Goal: Task Accomplishment & Management: Manage account settings

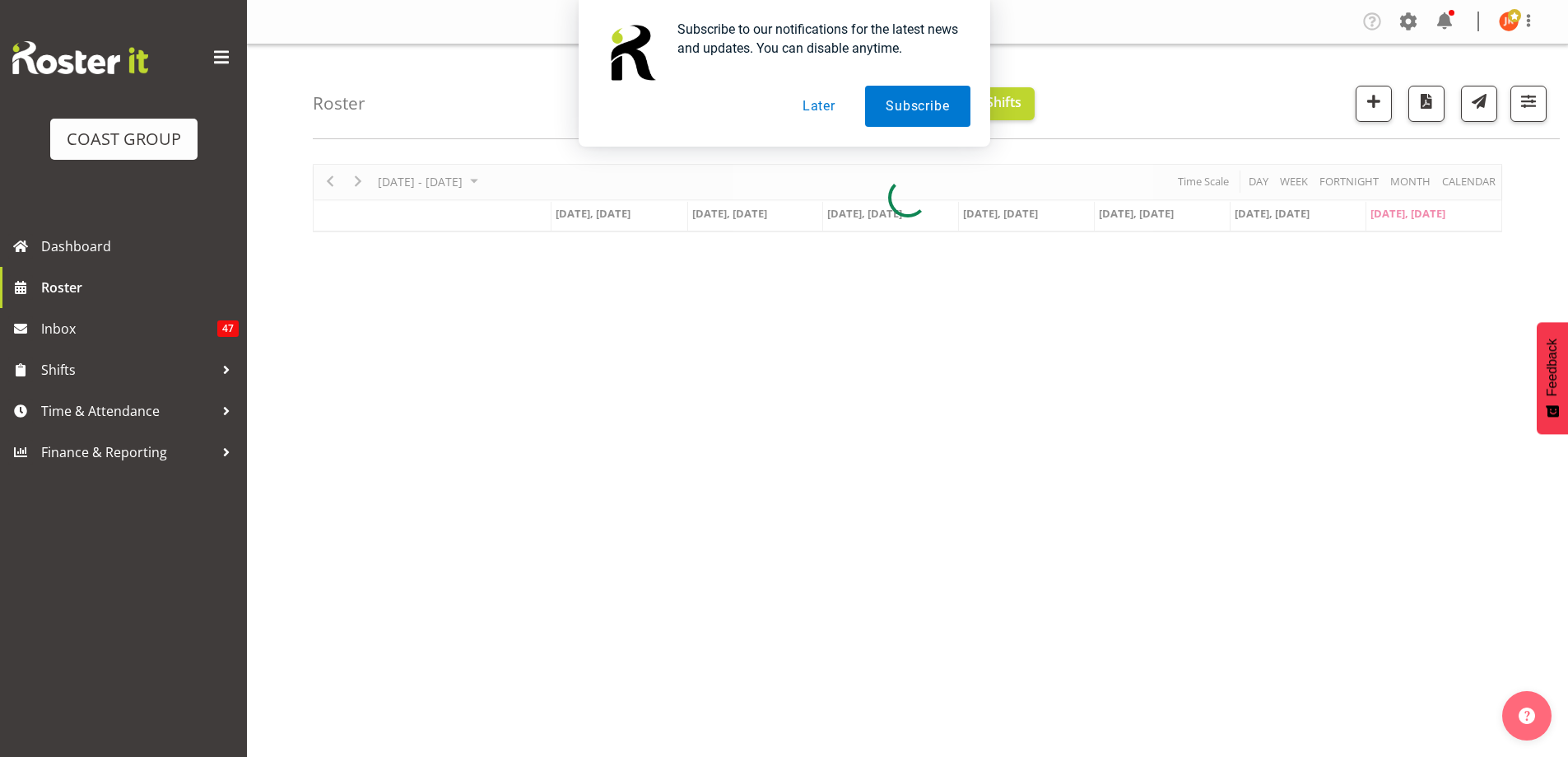
click at [822, 102] on button "Later" at bounding box center [818, 106] width 74 height 41
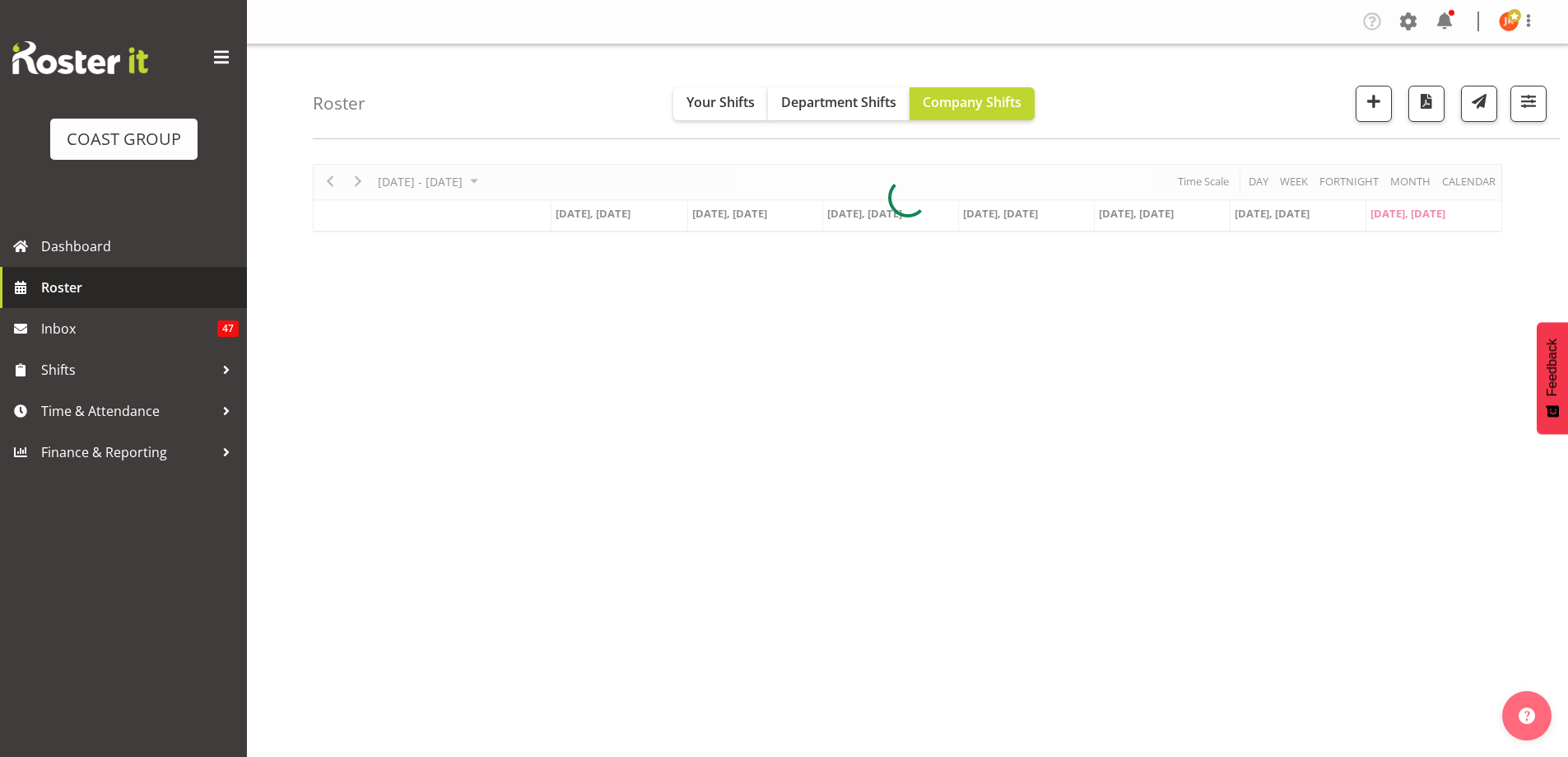
click at [69, 283] on span "Roster" at bounding box center [140, 287] width 198 height 25
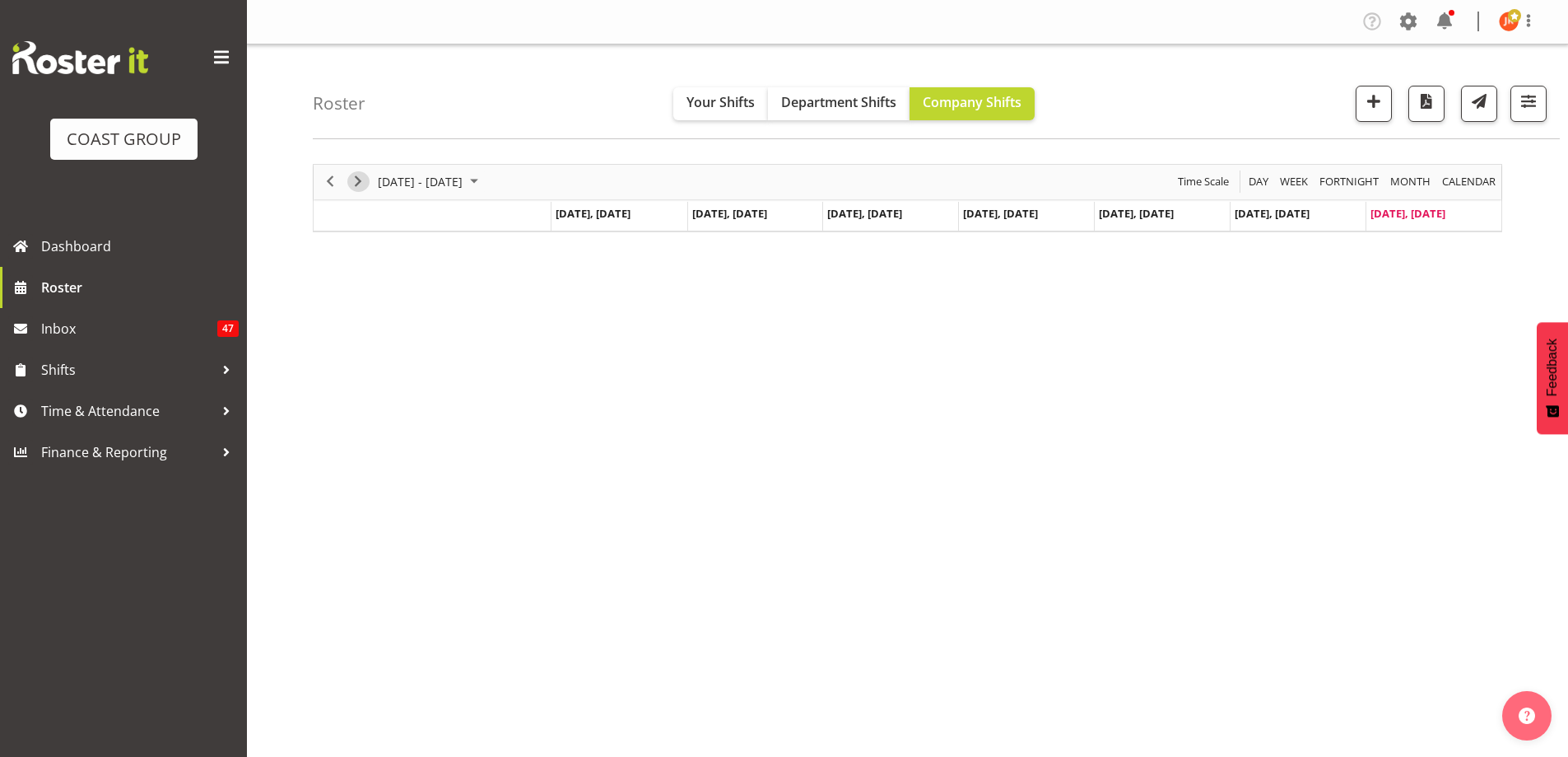
click at [359, 182] on span "Next" at bounding box center [358, 181] width 20 height 21
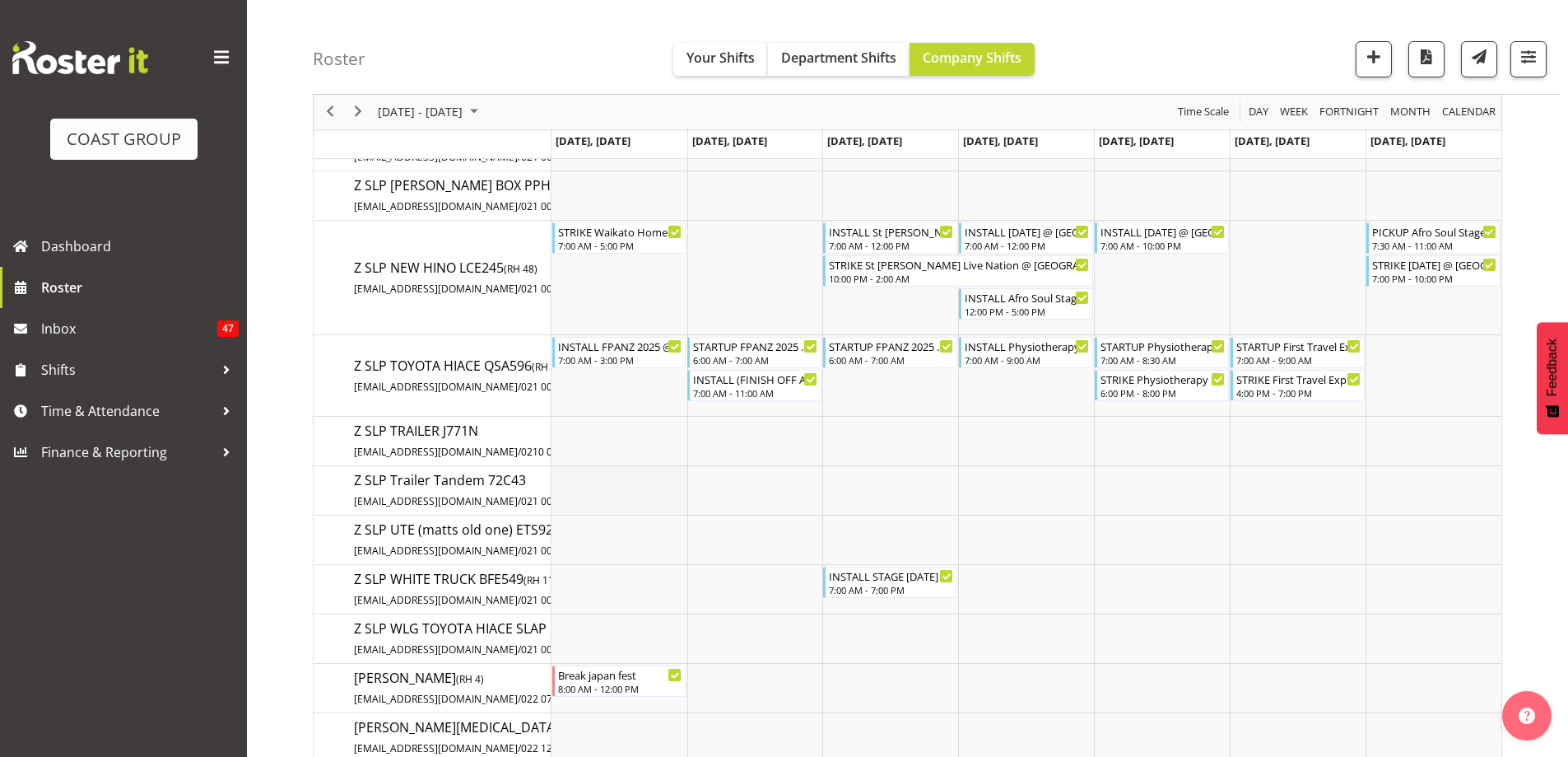
scroll to position [16792, 0]
